Goal: Task Accomplishment & Management: Use online tool/utility

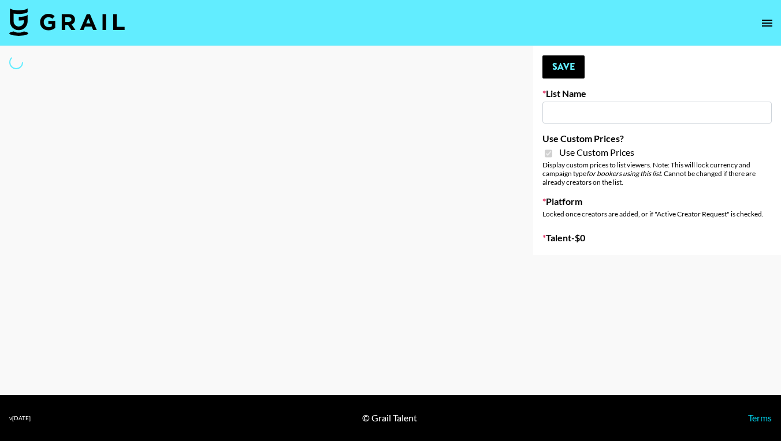
type input "Craftd"
checkbox input "true"
select select "Brand"
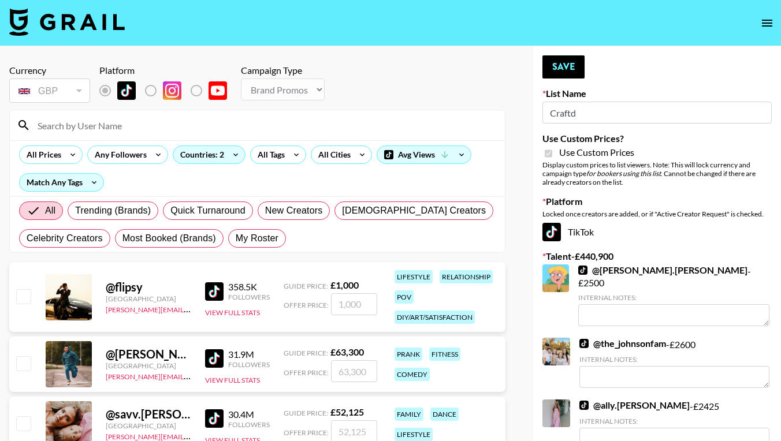
click at [118, 124] on input at bounding box center [264, 125] width 467 height 18
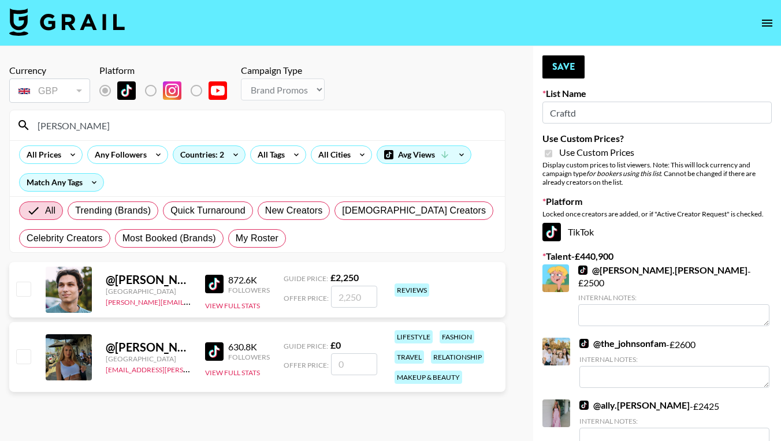
type input "[PERSON_NAME]"
click at [25, 356] on input "checkbox" at bounding box center [23, 356] width 14 height 14
click at [20, 356] on input "checkbox" at bounding box center [23, 356] width 14 height 14
click at [355, 360] on input "number" at bounding box center [354, 364] width 46 height 22
checkbox input "true"
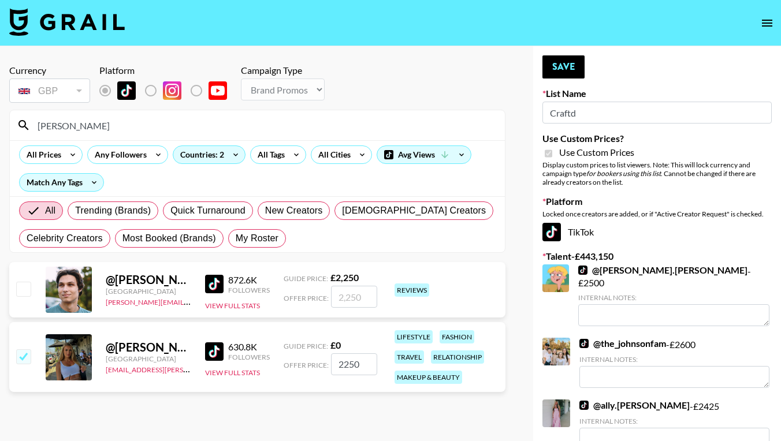
type input "2250"
click at [334, 386] on div "@ nikola.kolebska [GEOGRAPHIC_DATA] [EMAIL_ADDRESS][PERSON_NAME][DOMAIN_NAME] 6…" at bounding box center [257, 357] width 496 height 70
click at [566, 66] on button "Save" at bounding box center [563, 66] width 42 height 23
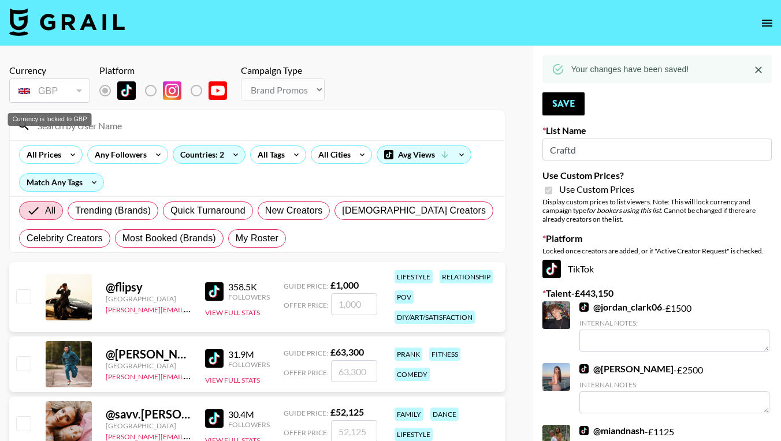
click at [53, 124] on div "Currency is locked to GBP" at bounding box center [50, 119] width 84 height 13
click at [73, 127] on input at bounding box center [264, 125] width 467 height 18
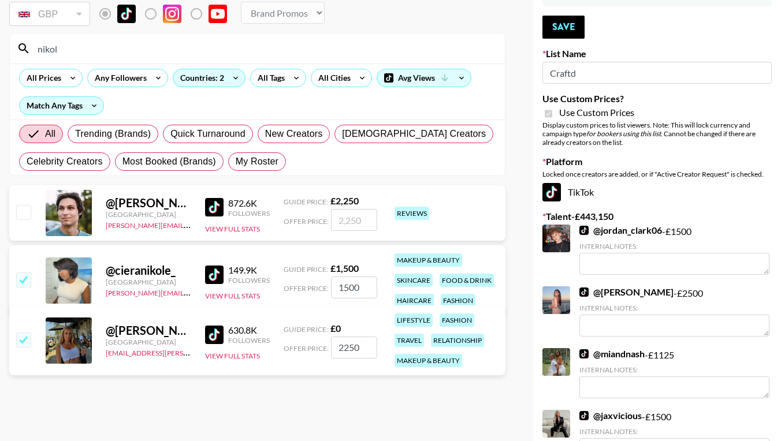
scroll to position [77, 0]
drag, startPoint x: 74, startPoint y: 50, endPoint x: 27, endPoint y: 49, distance: 46.8
click at [27, 49] on div "nikol" at bounding box center [257, 48] width 495 height 30
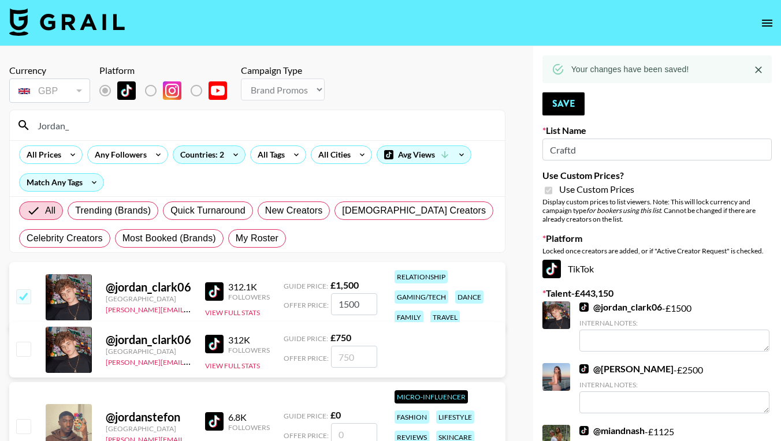
scroll to position [0, 0]
drag, startPoint x: 80, startPoint y: 127, endPoint x: 27, endPoint y: 126, distance: 53.1
click at [27, 126] on div "Jordan_" at bounding box center [257, 125] width 495 height 30
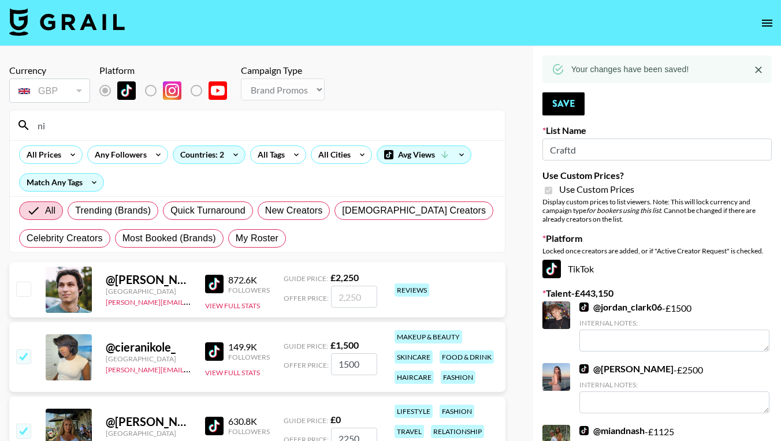
type input "n"
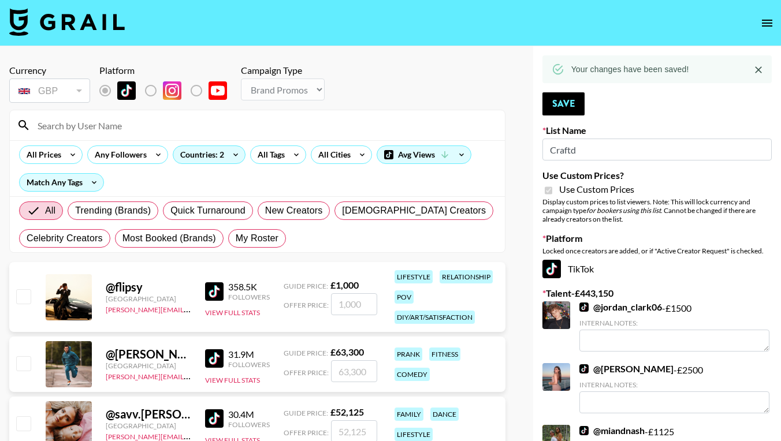
click at [459, 69] on div "Currency GBP GBP ​ Platform Campaign Type Choose Type... Song Promos Brand Prom…" at bounding box center [257, 85] width 496 height 40
